Goal: Task Accomplishment & Management: Manage account settings

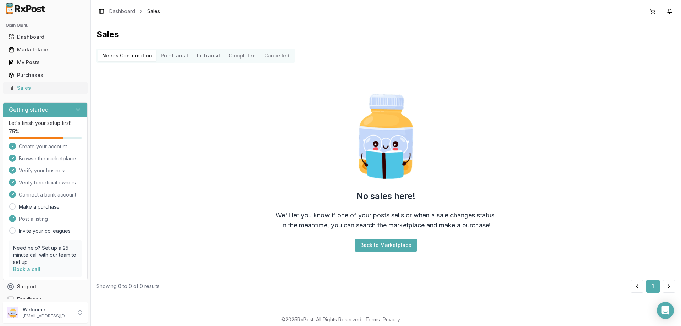
click at [28, 86] on div "Sales" at bounding box center [45, 87] width 73 height 7
click at [26, 91] on div "Sales" at bounding box center [45, 87] width 73 height 7
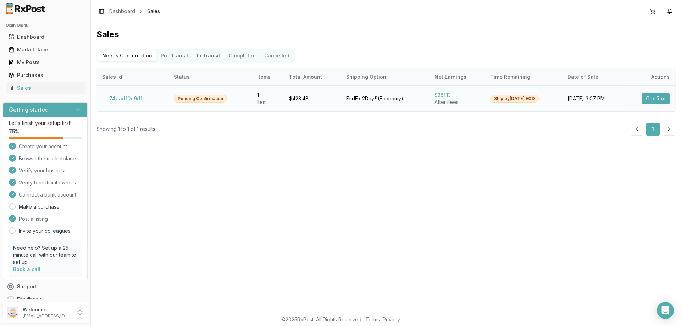
click at [652, 100] on button "Confirm" at bounding box center [656, 98] width 28 height 11
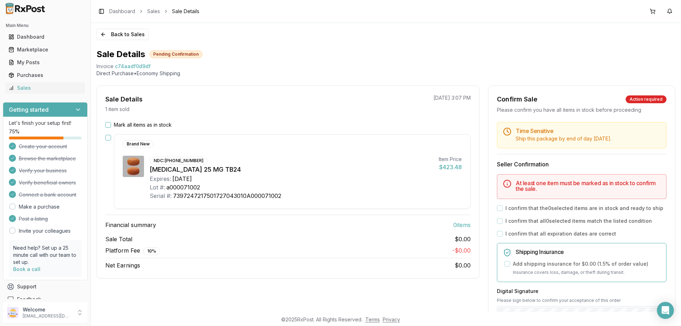
click at [108, 138] on button "button" at bounding box center [108, 138] width 6 height 6
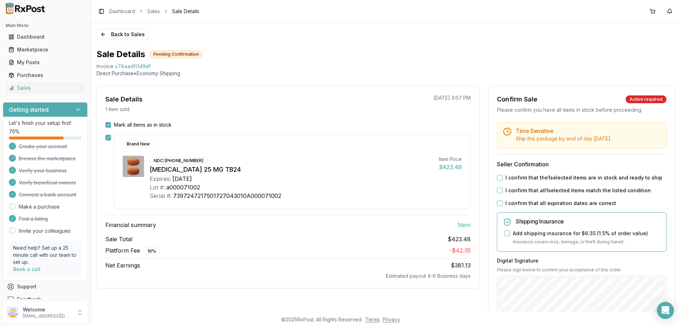
click at [498, 178] on button "I confirm that the 1 selected items are in stock and ready to ship" at bounding box center [500, 178] width 6 height 6
click at [501, 191] on button "I confirm that all 1 selected items match the listed condition" at bounding box center [500, 191] width 6 height 6
click at [500, 205] on button "I confirm that all expiration dates are correct" at bounding box center [500, 204] width 6 height 6
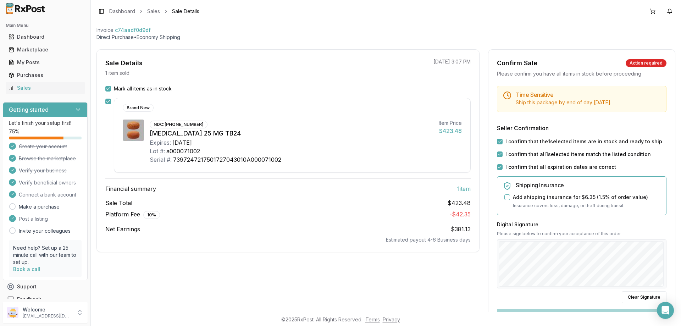
scroll to position [24, 0]
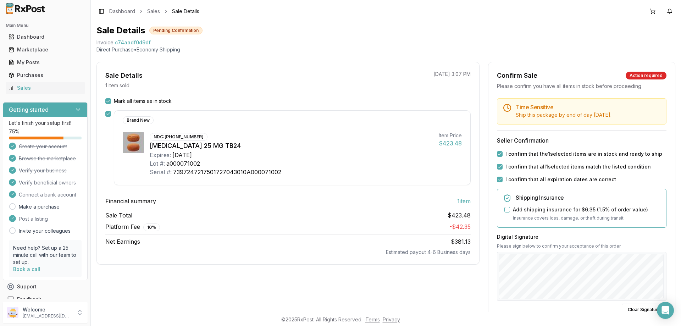
click at [108, 100] on button "Mark all items as in stock" at bounding box center [108, 101] width 6 height 6
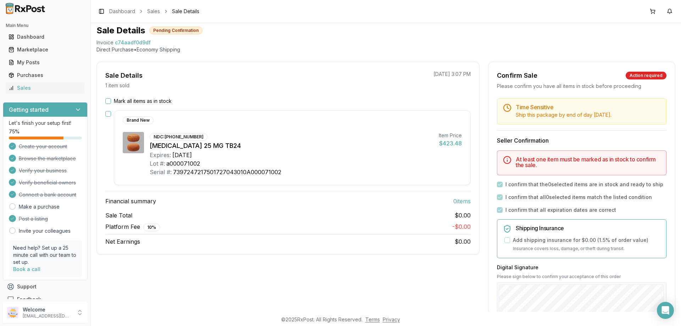
click at [109, 100] on button "Mark all items as in stock" at bounding box center [108, 101] width 6 height 6
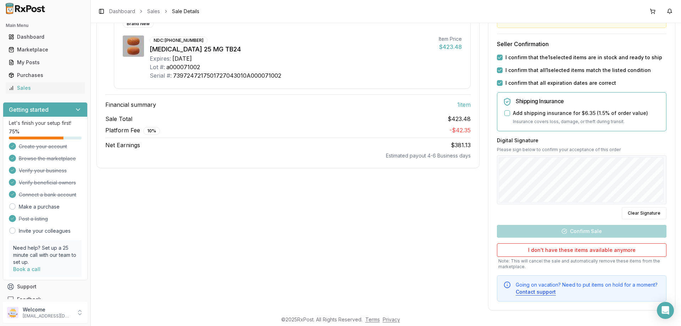
scroll to position [130, 0]
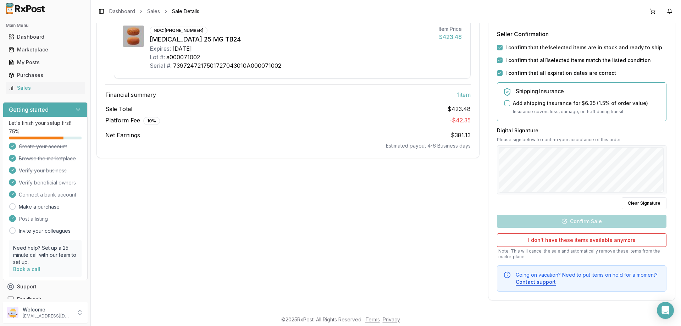
click at [582, 223] on div "Time Sensitive Ship this package by end of day [DATE] . Seller Confirmation I c…" at bounding box center [582, 142] width 187 height 300
click at [505, 102] on button "Add shipping insurance for $6.35 ( 1.5 % of order value)" at bounding box center [508, 103] width 6 height 6
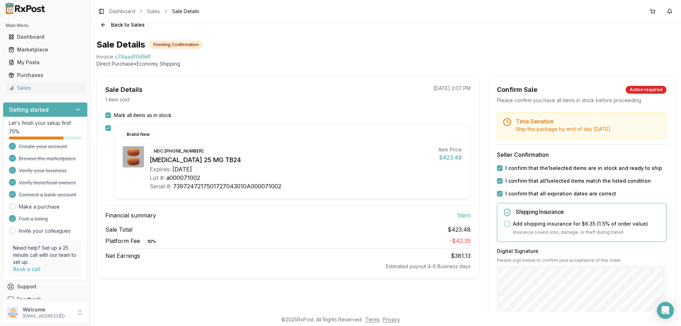
scroll to position [0, 0]
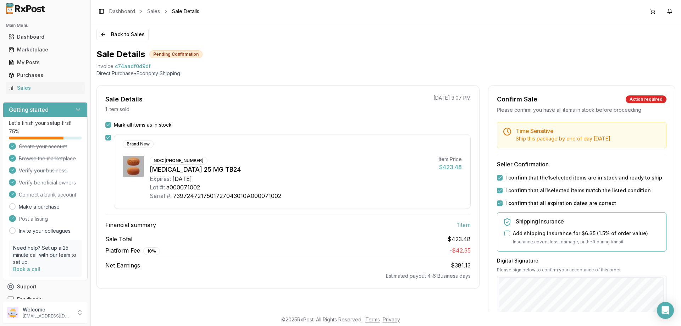
click at [540, 136] on span "Ship this package by end of day [DATE] ." at bounding box center [564, 139] width 96 height 6
click at [499, 191] on button "I confirm that all 1 selected items match the listed condition" at bounding box center [500, 191] width 6 height 6
click at [498, 203] on button "I confirm that all expiration dates are correct" at bounding box center [500, 204] width 6 height 6
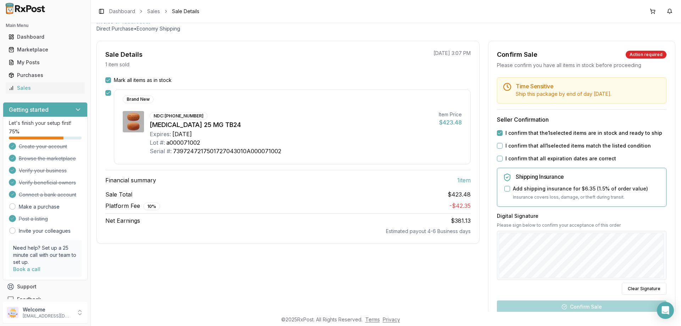
scroll to position [59, 0]
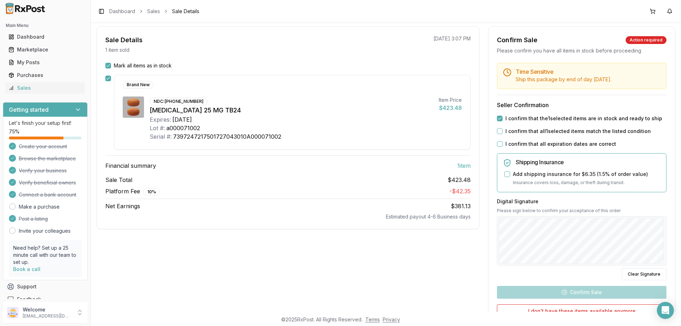
click at [498, 131] on button "I confirm that all 1 selected items match the listed condition" at bounding box center [500, 131] width 6 height 6
click at [499, 144] on button "I confirm that all expiration dates are correct" at bounding box center [500, 144] width 6 height 6
click at [543, 163] on h5 "Shipping Insurance" at bounding box center [588, 162] width 145 height 6
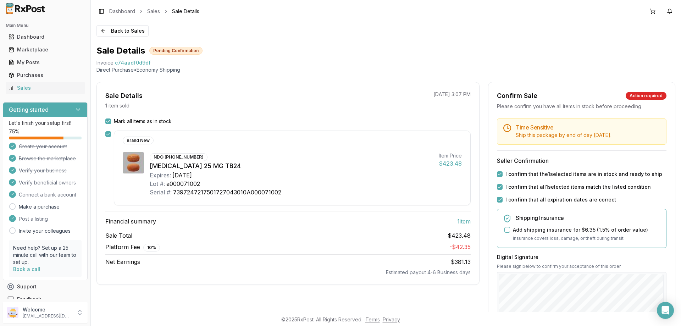
scroll to position [0, 0]
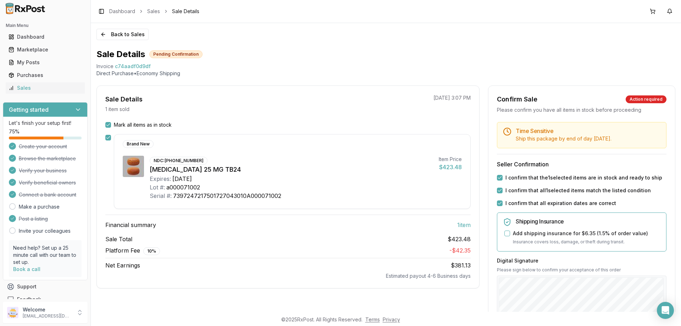
click at [560, 134] on div "Time Sensitive Ship this package by end of day [DATE] ." at bounding box center [588, 135] width 145 height 14
click at [561, 132] on h5 "Time Sensitive" at bounding box center [588, 131] width 145 height 6
drag, startPoint x: 561, startPoint y: 132, endPoint x: 488, endPoint y: 90, distance: 83.9
click at [560, 133] on h5 "Time Sensitive" at bounding box center [588, 131] width 145 height 6
click at [19, 89] on div "Sales" at bounding box center [45, 87] width 73 height 7
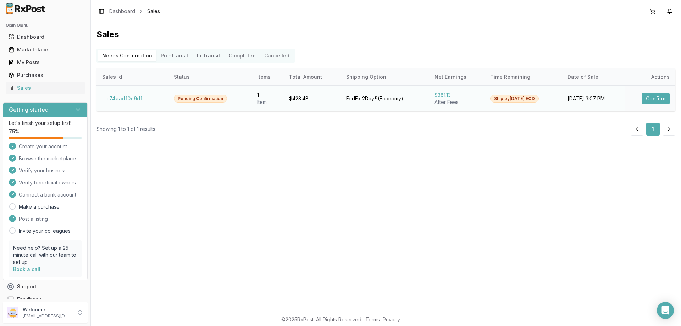
click at [654, 98] on button "Confirm" at bounding box center [656, 98] width 28 height 11
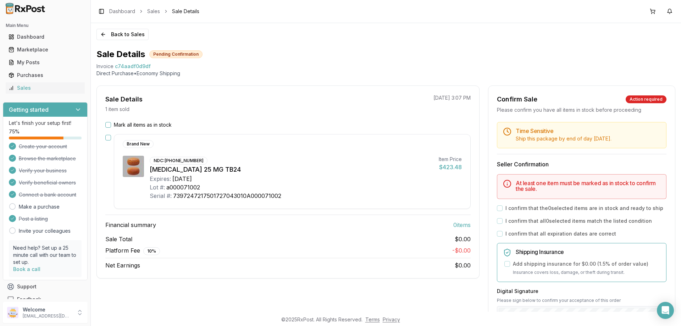
click at [112, 126] on div "Mark all items as in stock" at bounding box center [288, 124] width 366 height 7
click at [104, 126] on div "Mark all items as in stock Brand New NDC: [PHONE_NUMBER] [MEDICAL_DATA] 25 MG T…" at bounding box center [288, 195] width 383 height 148
click at [106, 125] on button "Mark all items as in stock" at bounding box center [108, 125] width 6 height 6
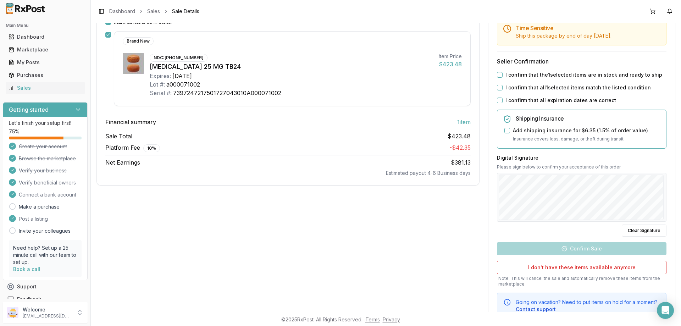
scroll to position [59, 0]
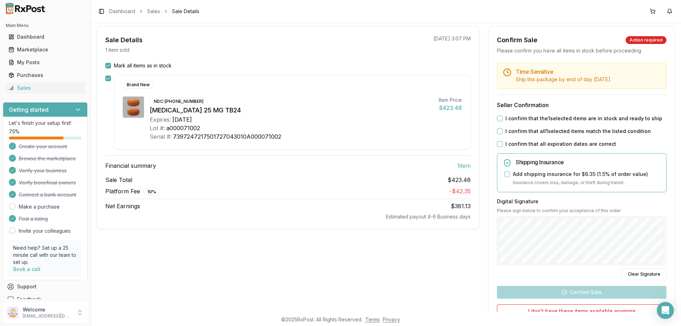
click at [498, 119] on button "I confirm that the 1 selected items are in stock and ready to ship" at bounding box center [500, 119] width 6 height 6
click at [497, 128] on div "I confirm that all 1 selected items match the listed condition" at bounding box center [582, 131] width 170 height 7
click at [497, 145] on button "I confirm that all expiration dates are correct" at bounding box center [500, 144] width 6 height 6
click at [497, 134] on button "I confirm that all 1 selected items match the listed condition" at bounding box center [500, 131] width 6 height 6
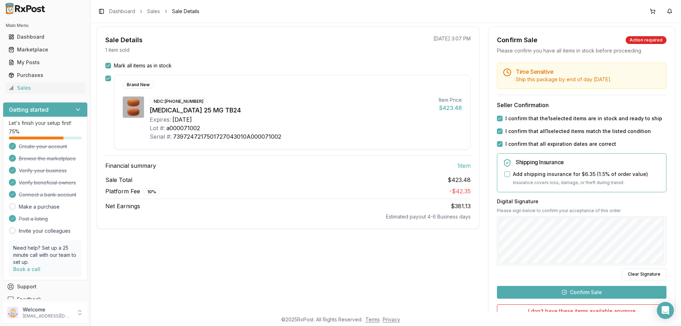
scroll to position [95, 0]
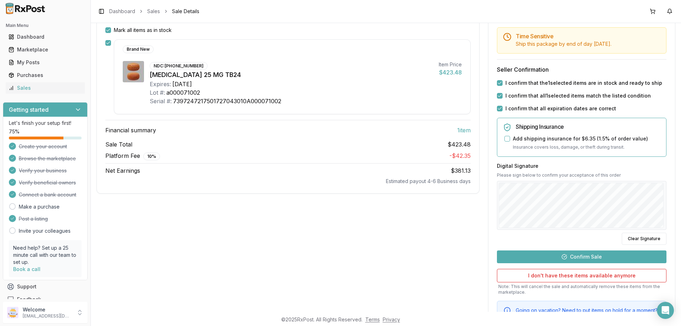
click at [577, 258] on button "Confirm Sale" at bounding box center [582, 257] width 170 height 13
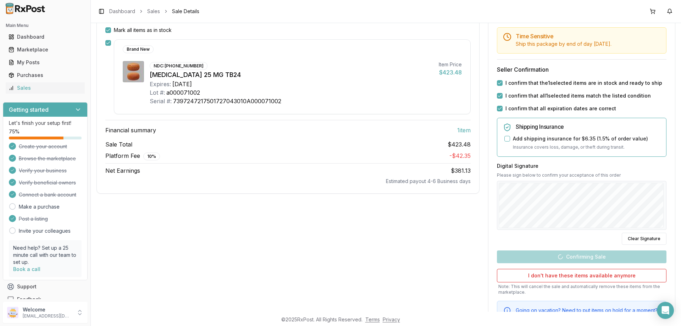
scroll to position [0, 0]
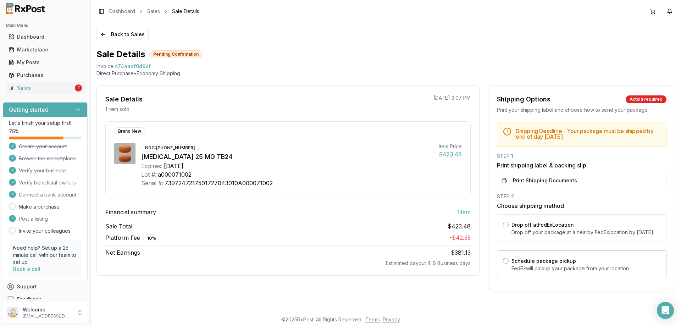
click at [505, 264] on button "Schedule package pickup" at bounding box center [506, 261] width 6 height 6
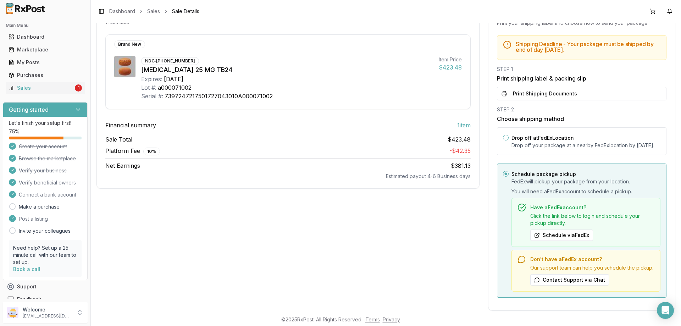
scroll to position [104, 0]
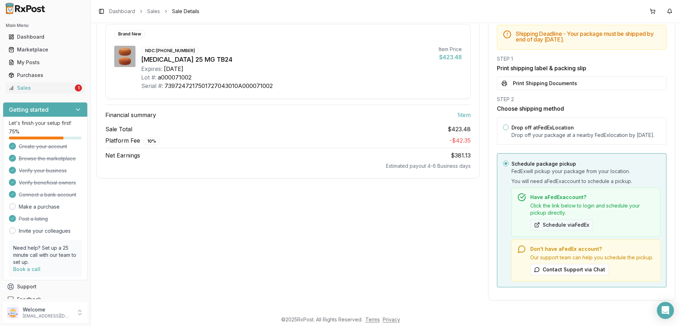
click at [562, 227] on button "Schedule via FedEx" at bounding box center [562, 224] width 63 height 11
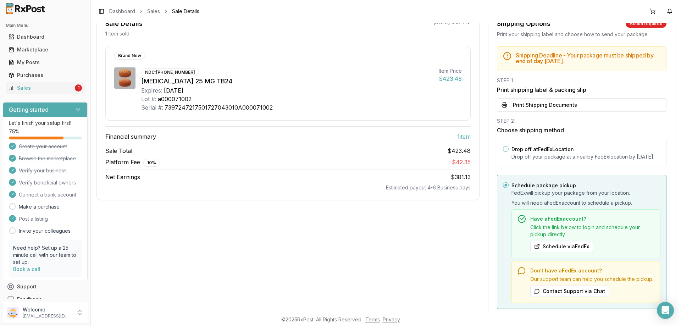
scroll to position [69, 0]
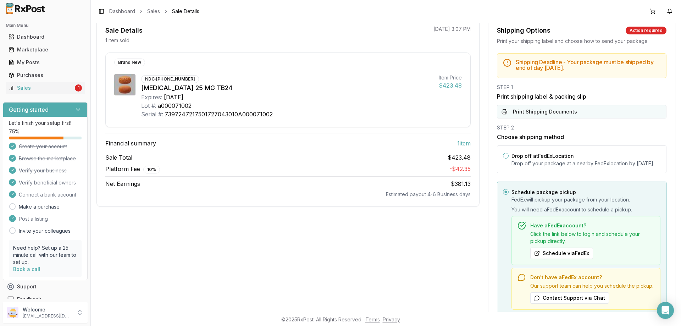
click at [518, 111] on button "Print Shipping Documents" at bounding box center [582, 111] width 170 height 13
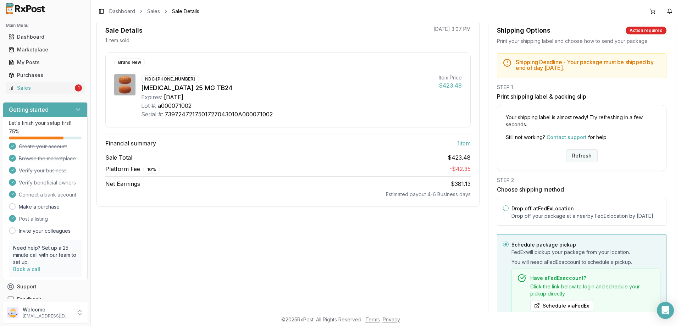
click at [583, 157] on button "Refresh" at bounding box center [582, 155] width 32 height 13
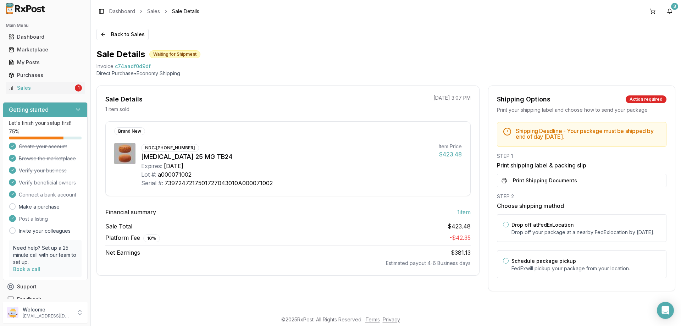
click at [505, 180] on button "Print Shipping Documents" at bounding box center [582, 180] width 170 height 13
click at [507, 264] on button "Schedule package pickup" at bounding box center [506, 261] width 6 height 6
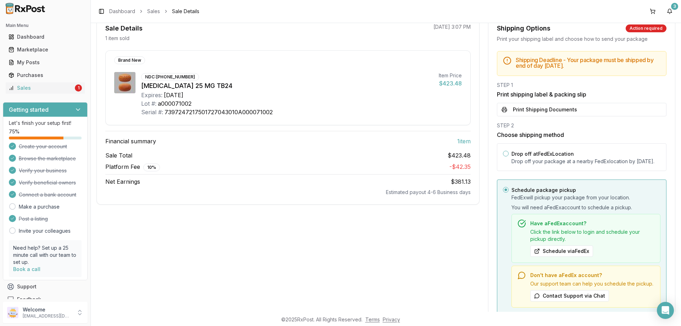
scroll to position [104, 0]
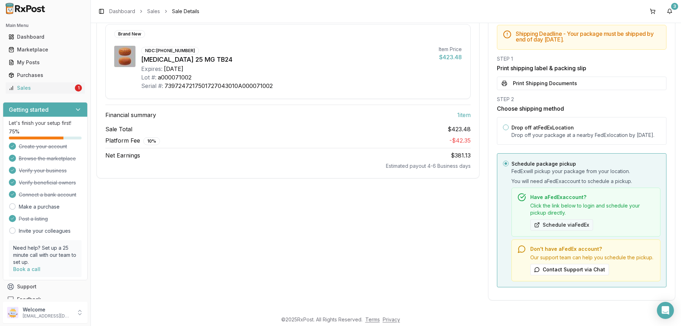
click at [558, 225] on button "Schedule via FedEx" at bounding box center [562, 224] width 63 height 11
click at [520, 251] on icon at bounding box center [522, 249] width 9 height 9
click at [565, 270] on button "Contact Support via Chat" at bounding box center [570, 269] width 79 height 11
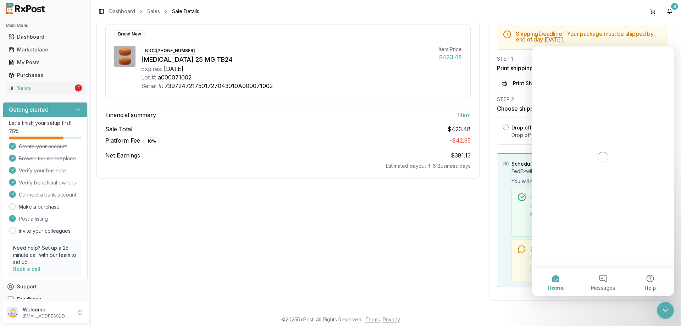
scroll to position [0, 0]
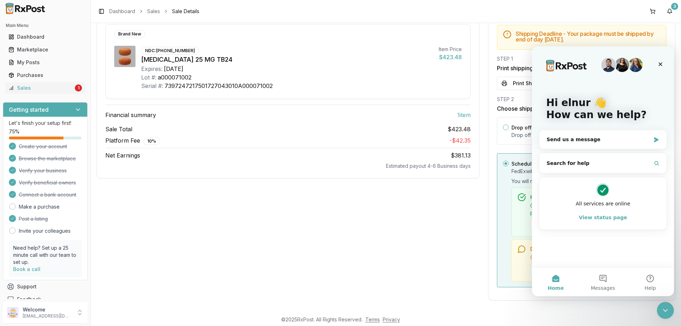
click at [445, 216] on div "Sale Details 1 item sold 09/29/2025 3:07 PM Brand New NDC: 00469-2601-30 Myrbet…" at bounding box center [288, 144] width 383 height 312
click at [659, 64] on icon "Close" at bounding box center [661, 64] width 6 height 6
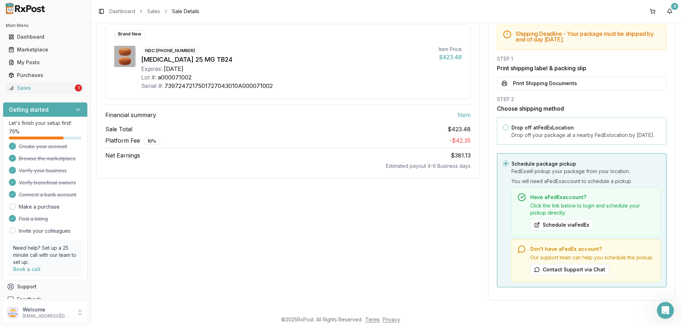
click at [504, 125] on button "Drop off at FedEx Location" at bounding box center [506, 128] width 6 height 6
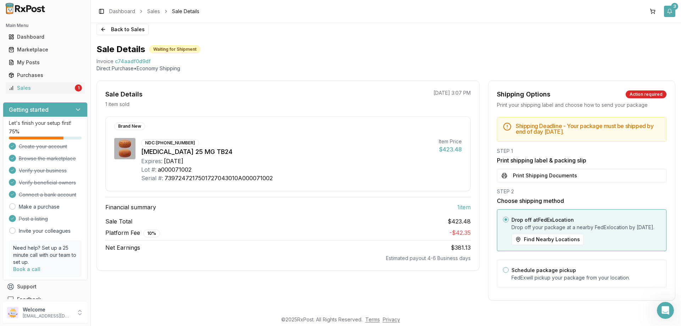
click at [668, 12] on button "3" at bounding box center [669, 11] width 11 height 11
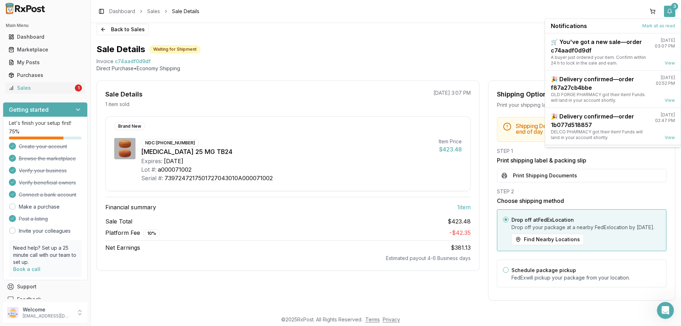
click at [672, 13] on button "3" at bounding box center [669, 11] width 11 height 11
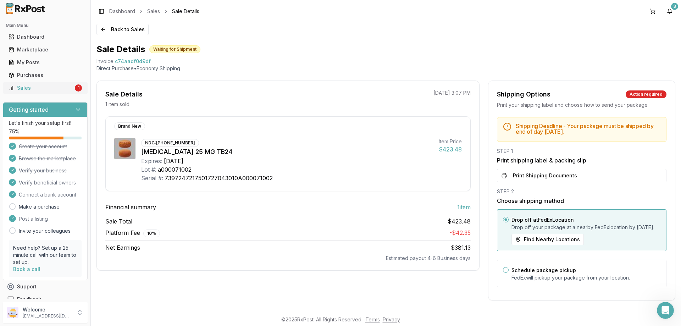
click at [22, 88] on div "Sales" at bounding box center [41, 87] width 65 height 7
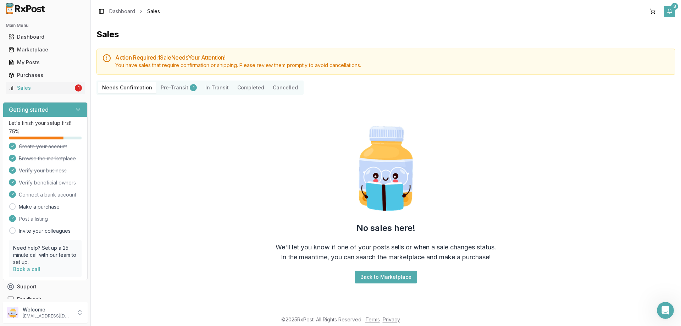
click at [670, 11] on button "3" at bounding box center [669, 11] width 11 height 11
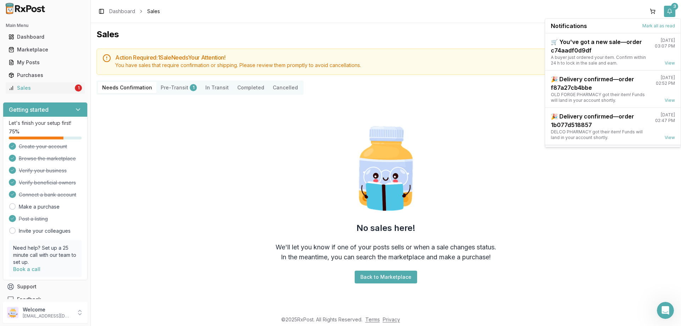
click at [674, 6] on div "3" at bounding box center [674, 6] width 7 height 7
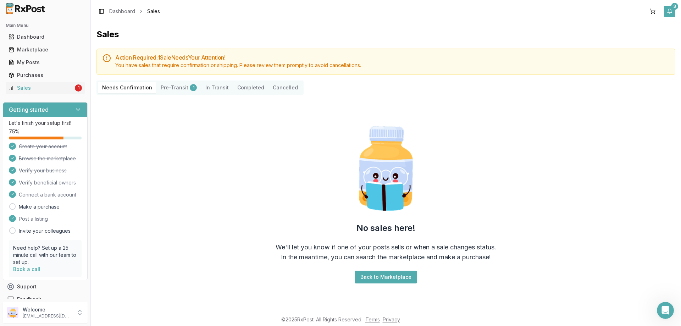
click at [671, 9] on button "3" at bounding box center [669, 11] width 11 height 11
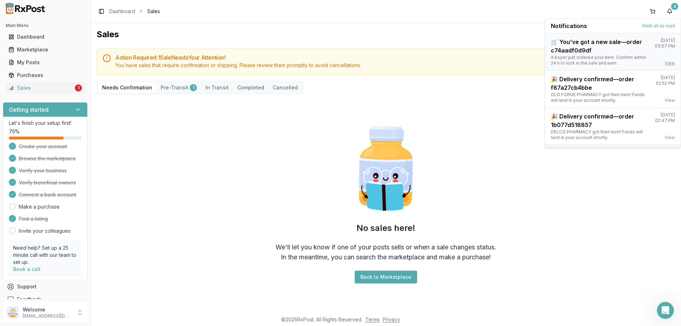
click at [669, 64] on link "View" at bounding box center [670, 63] width 10 height 6
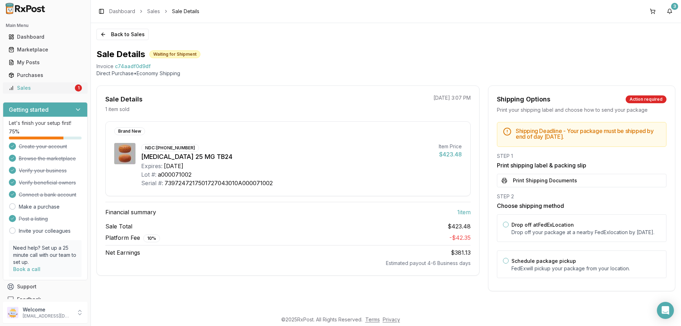
click at [24, 90] on div "Sales" at bounding box center [41, 87] width 65 height 7
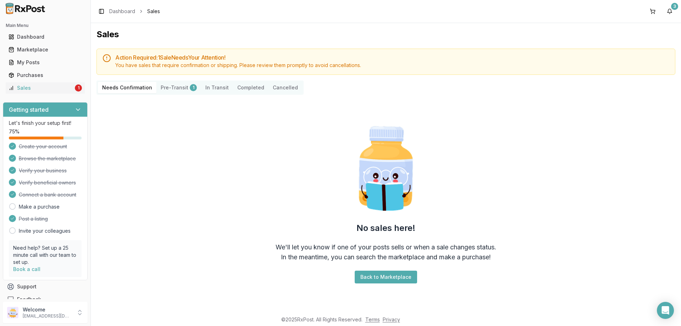
click at [184, 87] on button "Pre-Transit 1" at bounding box center [179, 87] width 45 height 11
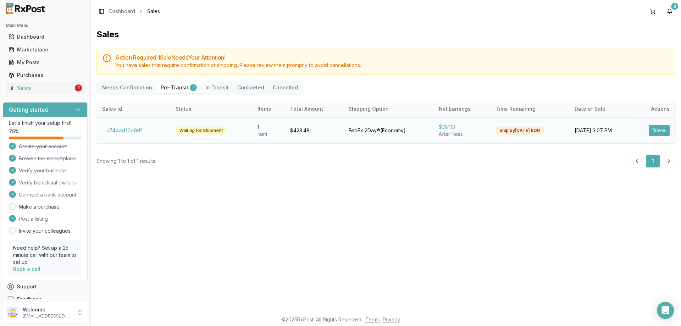
click at [126, 131] on button "c74aadf0d9df" at bounding box center [124, 130] width 44 height 11
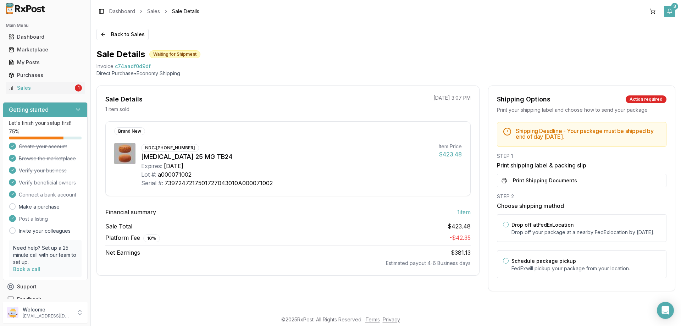
click at [674, 5] on div "3" at bounding box center [674, 6] width 7 height 7
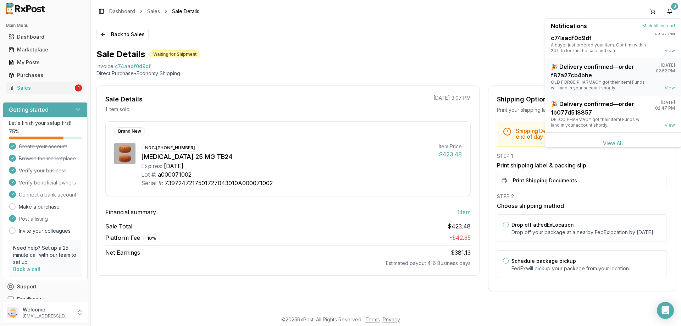
scroll to position [18, 0]
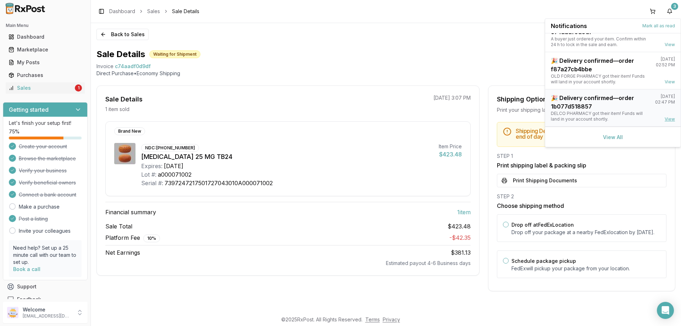
click at [670, 119] on link "View" at bounding box center [670, 119] width 10 height 6
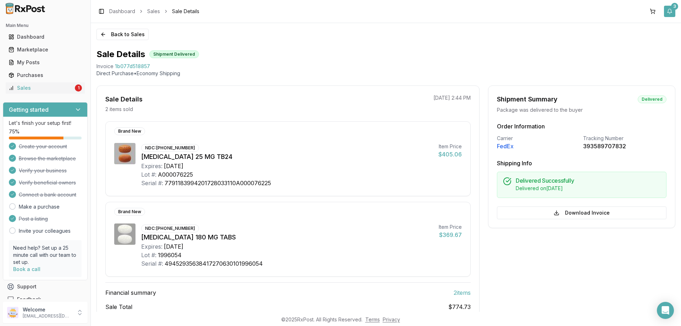
click at [676, 5] on div "3" at bounding box center [674, 6] width 7 height 7
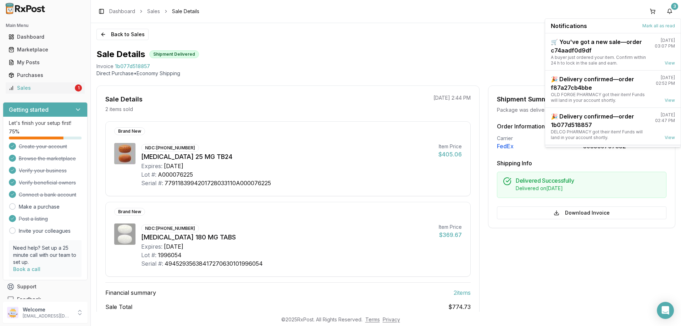
click at [163, 53] on div "Shipment Delivered" at bounding box center [174, 54] width 50 height 8
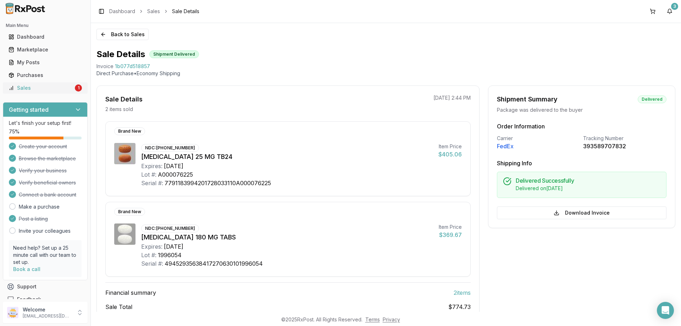
click at [34, 88] on div "Sales" at bounding box center [41, 87] width 65 height 7
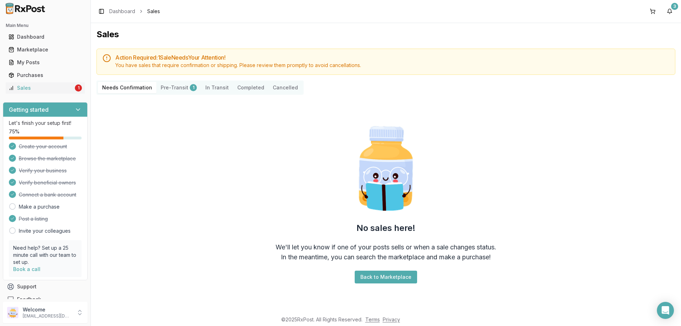
click at [177, 87] on button "Pre-Transit 1" at bounding box center [179, 87] width 45 height 11
